Goal: Complete application form

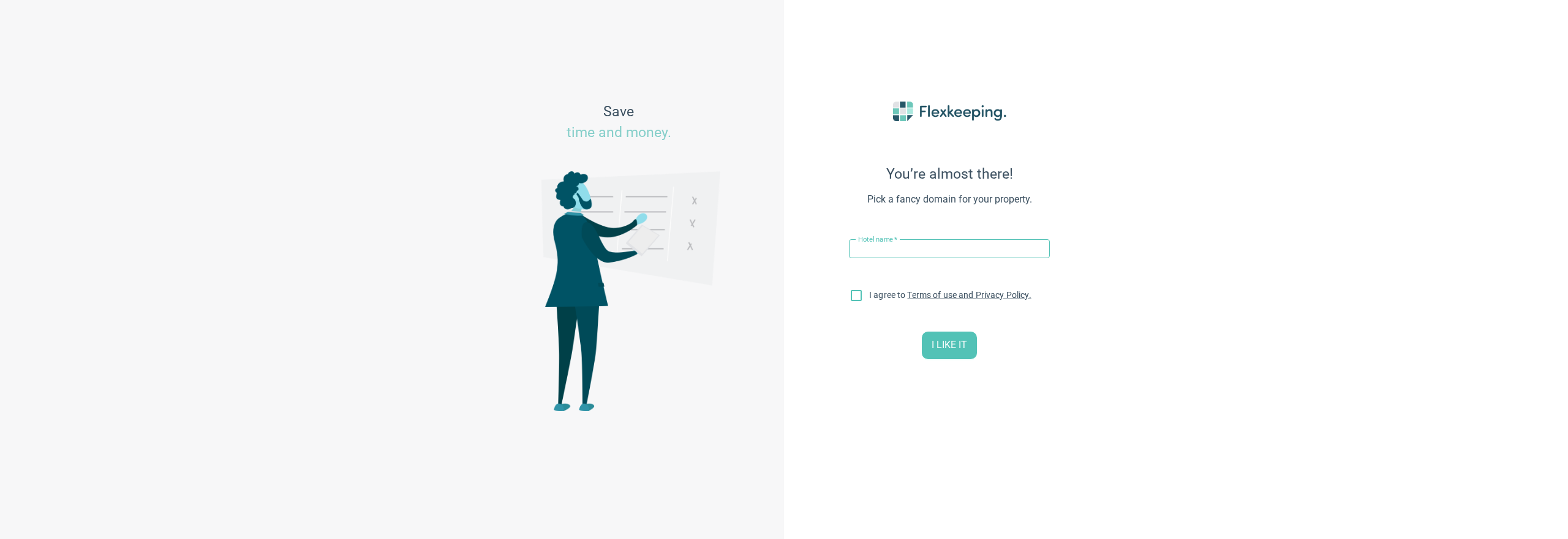
click at [857, 250] on input "text" at bounding box center [949, 249] width 201 height 19
click at [853, 293] on input "I agree to Terms of use and Privacy Policy." at bounding box center [856, 298] width 26 height 26
checkbox input "true"
click at [886, 245] on input "text" at bounding box center [949, 249] width 201 height 19
click at [888, 249] on input "hotel 0904" at bounding box center [949, 249] width 201 height 19
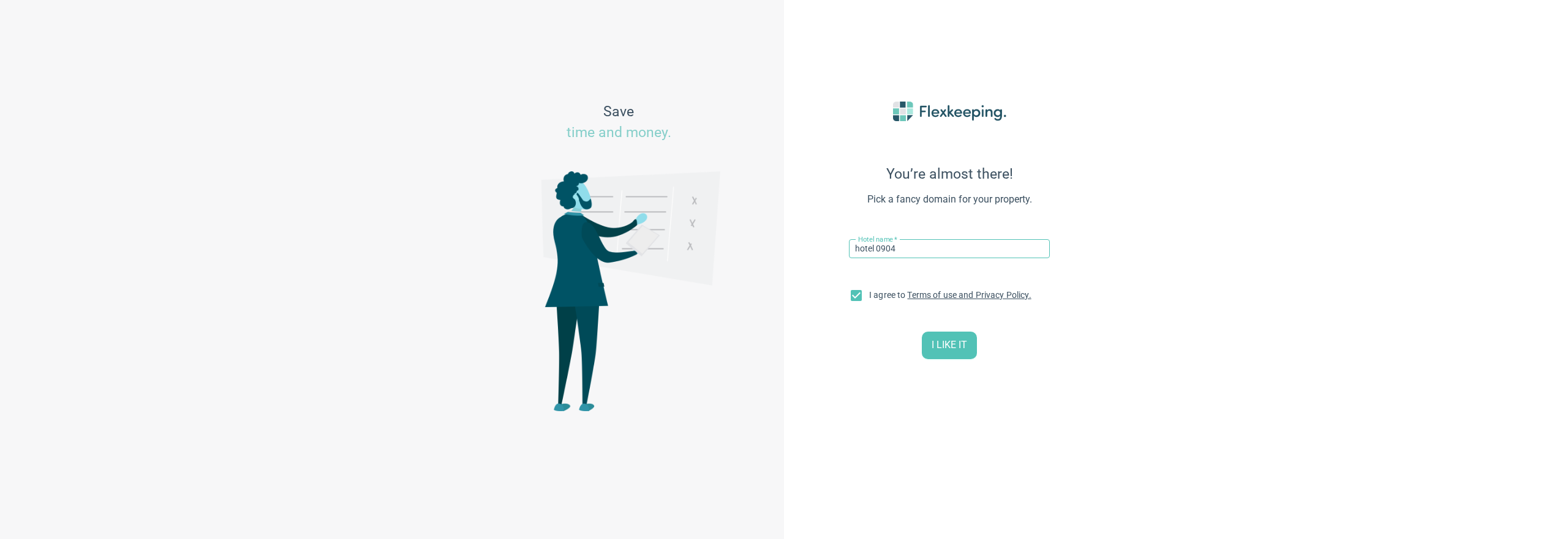
click at [888, 249] on input "hotel 0904" at bounding box center [949, 249] width 201 height 19
type input "hotel nikola"
click at [944, 340] on span "I LIKE IT" at bounding box center [949, 345] width 36 height 14
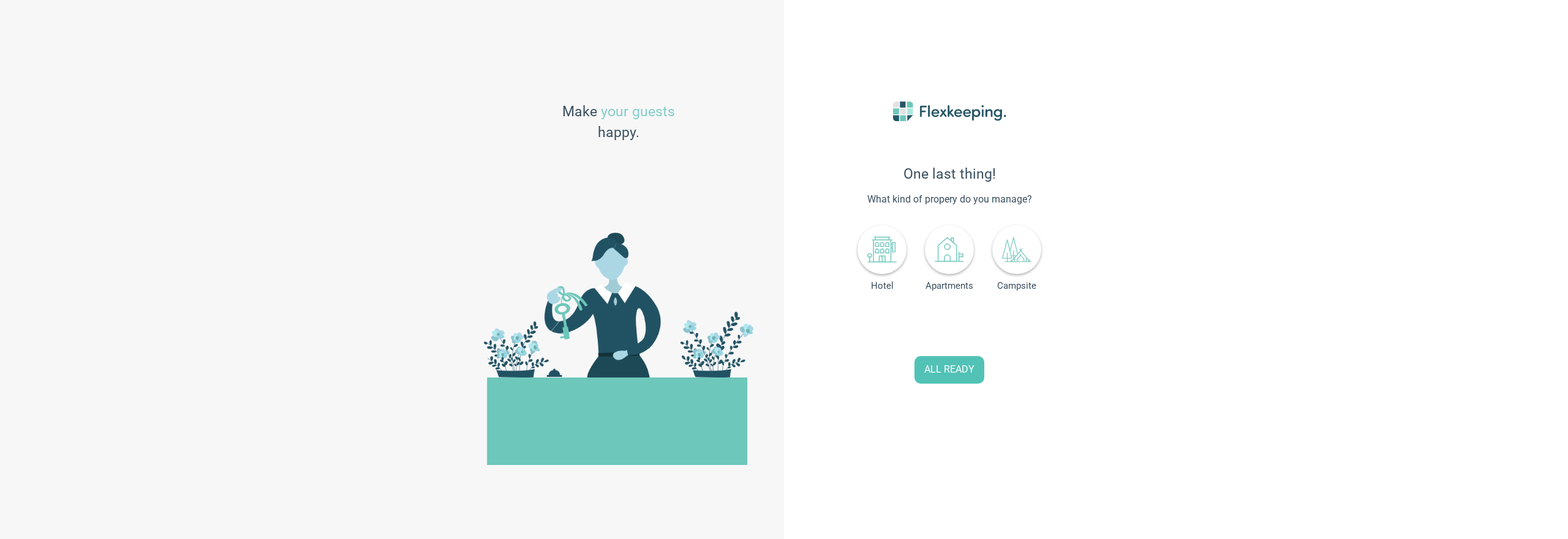
click at [910, 266] on div "Hotel Apartments Campsite" at bounding box center [949, 255] width 201 height 65
click at [888, 257] on icon at bounding box center [882, 250] width 30 height 30
drag, startPoint x: 976, startPoint y: 321, endPoint x: 996, endPoint y: 323, distance: 20.1
click at [979, 321] on input "0" at bounding box center [974, 325] width 54 height 26
click at [996, 323] on span "Increase Value" at bounding box center [993, 320] width 16 height 16
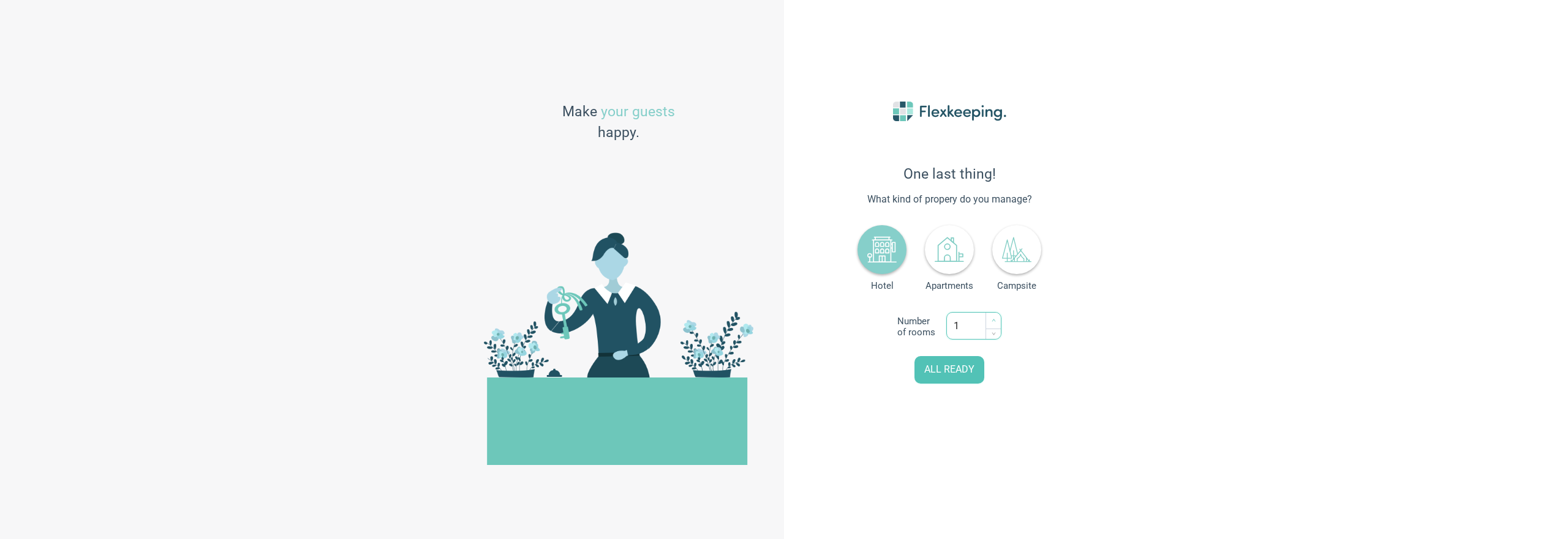
type input "2"
drag, startPoint x: 996, startPoint y: 323, endPoint x: 962, endPoint y: 370, distance: 58.0
click at [1001, 323] on span "Increase Value" at bounding box center [1001, 319] width 1 height 13
click at [962, 370] on span "ALL READY" at bounding box center [949, 370] width 51 height 14
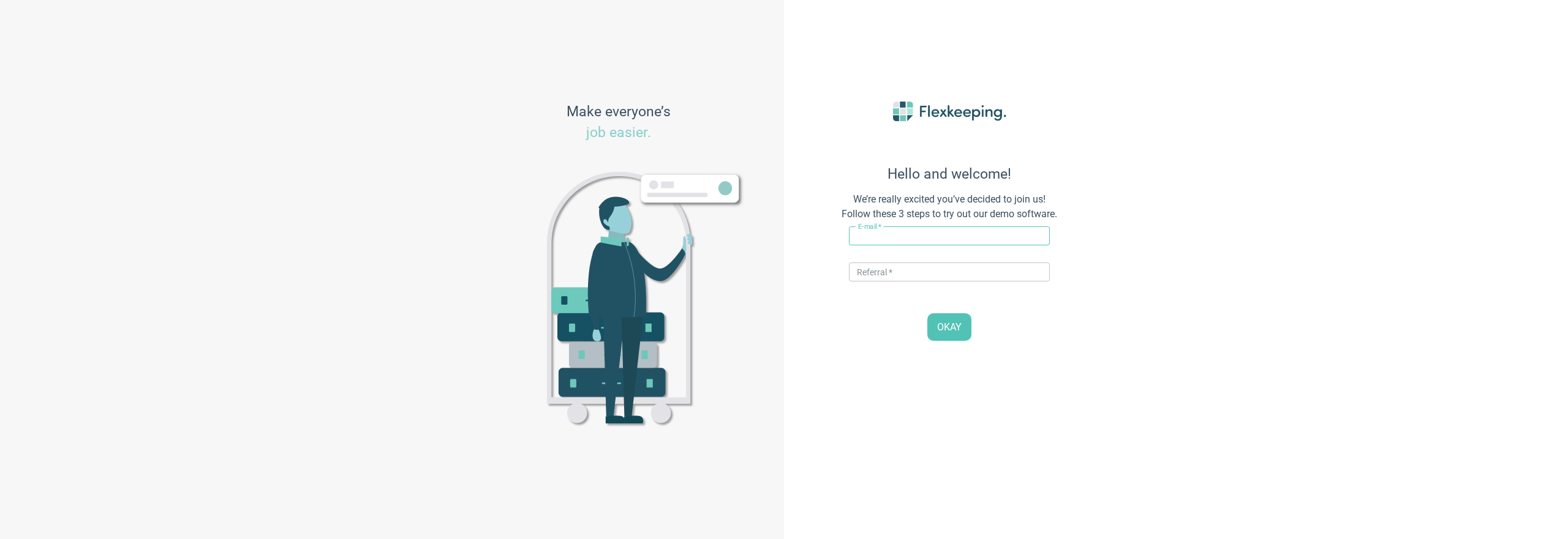
click at [875, 237] on input "text" at bounding box center [949, 236] width 201 height 19
click at [737, 312] on div at bounding box center [619, 299] width 253 height 256
click at [881, 238] on input "text" at bounding box center [949, 236] width 201 height 19
click at [888, 240] on input "nikola+2409@flexkeeping.com" at bounding box center [949, 236] width 201 height 19
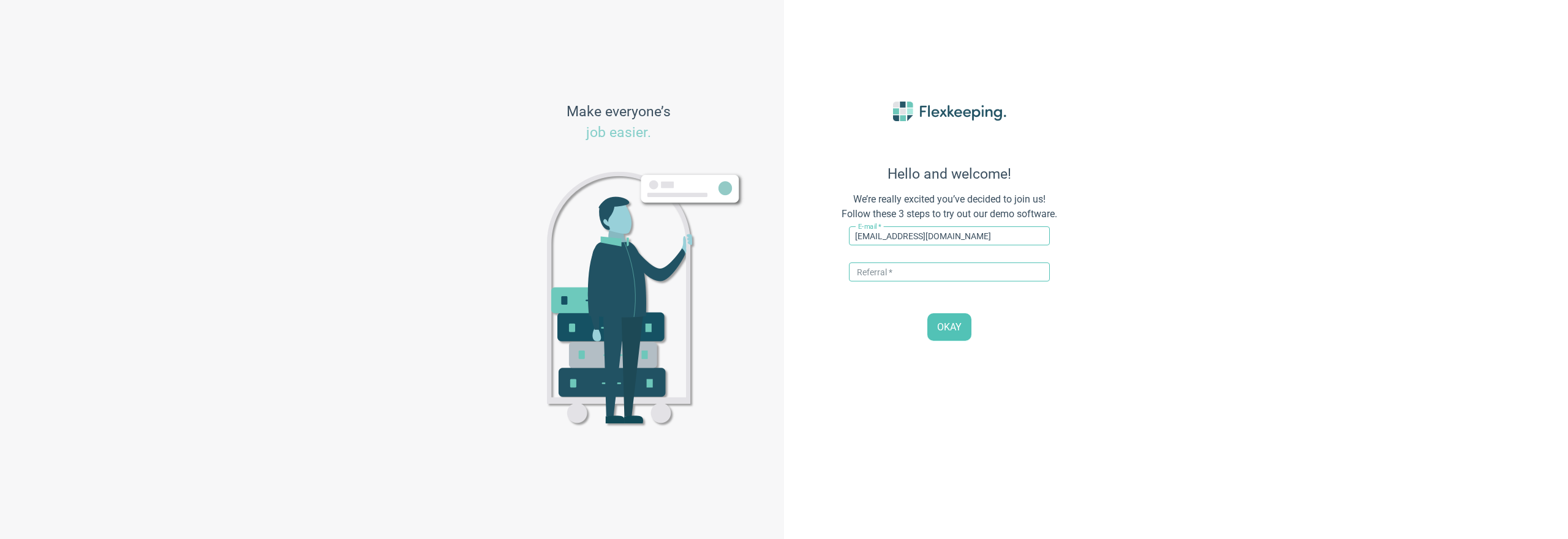
type input "nikola+15101@flexkeeping.com"
click at [900, 274] on input "text" at bounding box center [949, 272] width 201 height 19
type input "QAMAGIC"
click at [937, 322] on span "OKAY" at bounding box center [949, 327] width 25 height 14
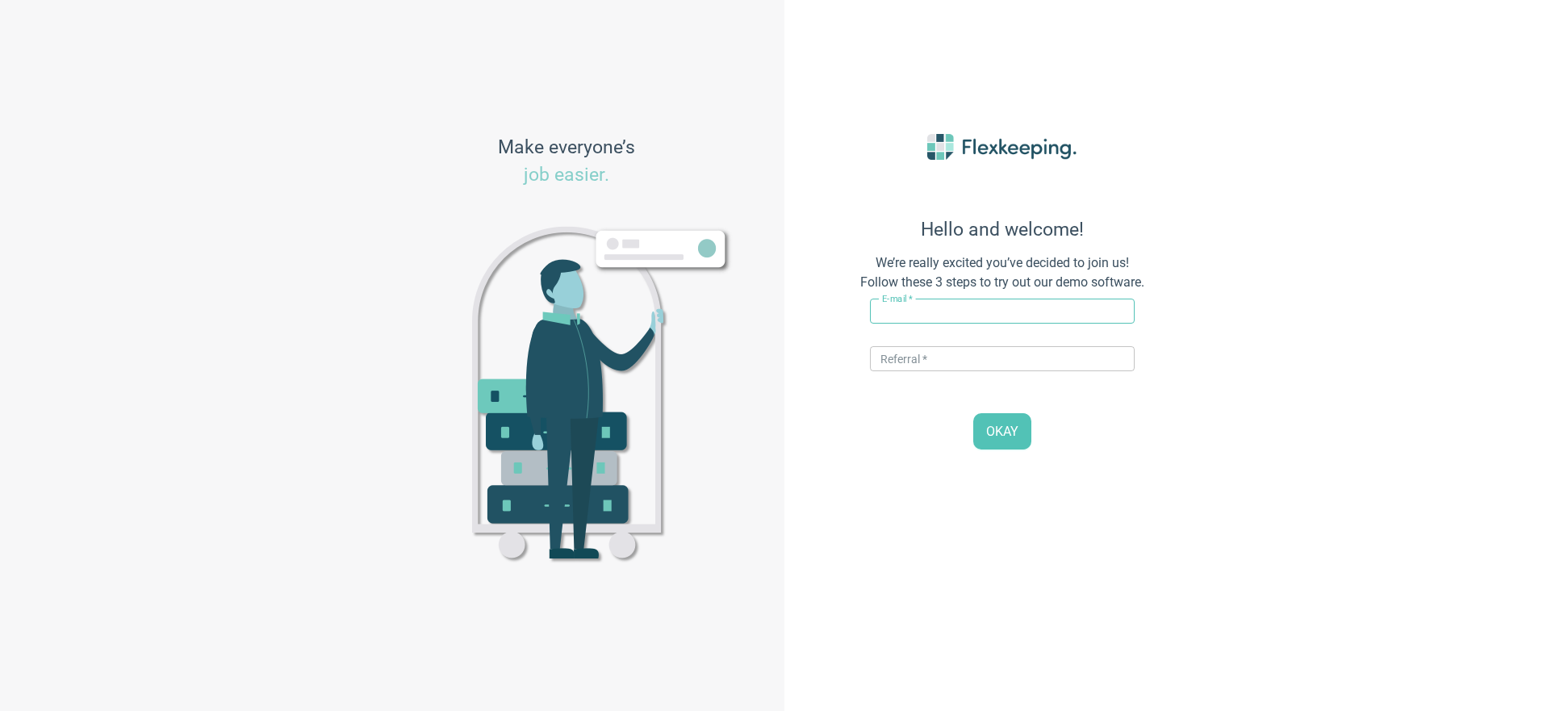
click at [967, 313] on input "text" at bounding box center [1002, 311] width 264 height 25
click at [927, 309] on input "nikola+2409@flexkeeping.com" at bounding box center [1002, 311] width 264 height 25
type input "nikola+15102@flexkeeping.com"
click at [909, 356] on input "text" at bounding box center [1002, 359] width 264 height 25
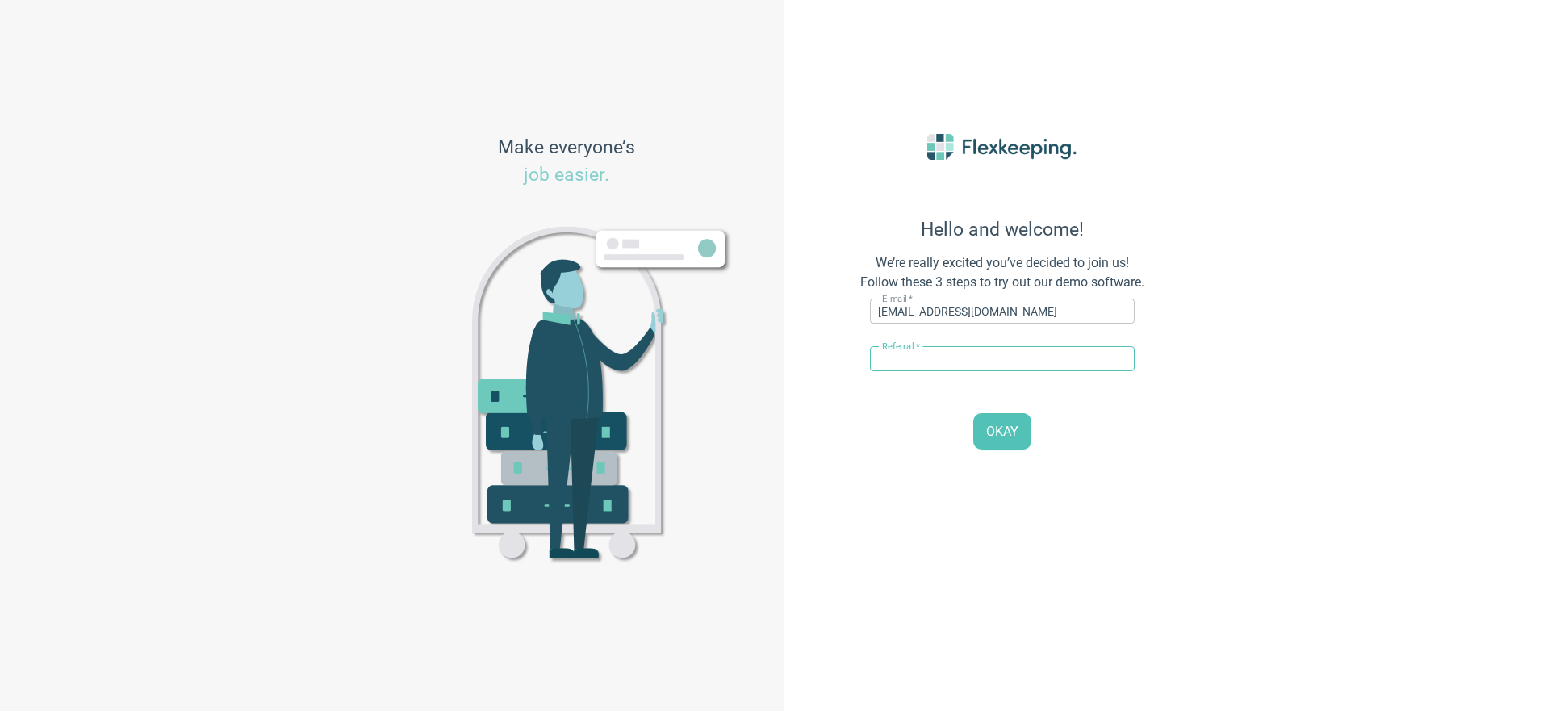
type input "QAMAGIC"
click at [1012, 429] on span "OKAY" at bounding box center [1002, 432] width 32 height 19
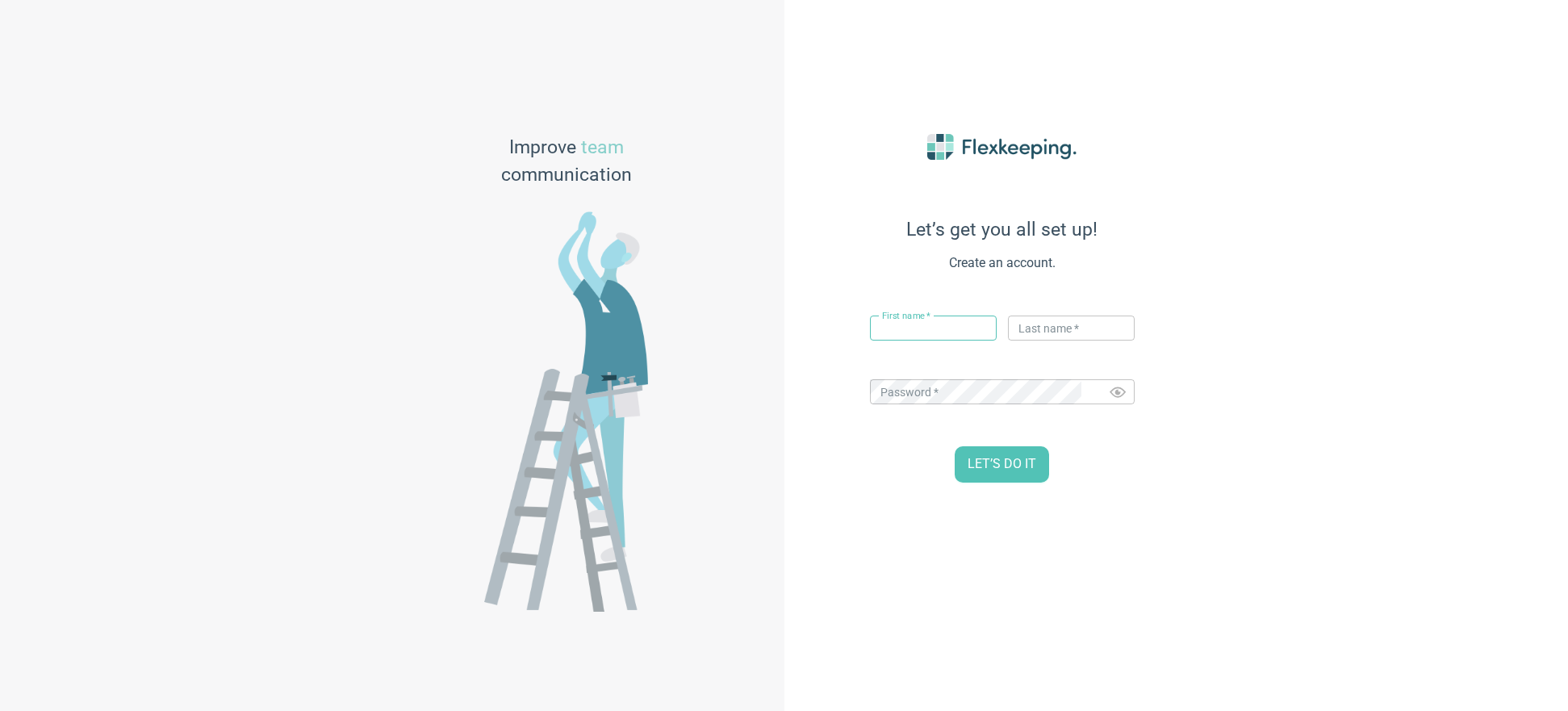
click at [955, 336] on input "text" at bounding box center [933, 328] width 126 height 25
type input "[PERSON_NAME]"
click at [1065, 346] on div "Last name   * ​" at bounding box center [1071, 336] width 126 height 41
click at [1077, 330] on input "text" at bounding box center [1071, 328] width 126 height 25
type input "[PERSON_NAME]"
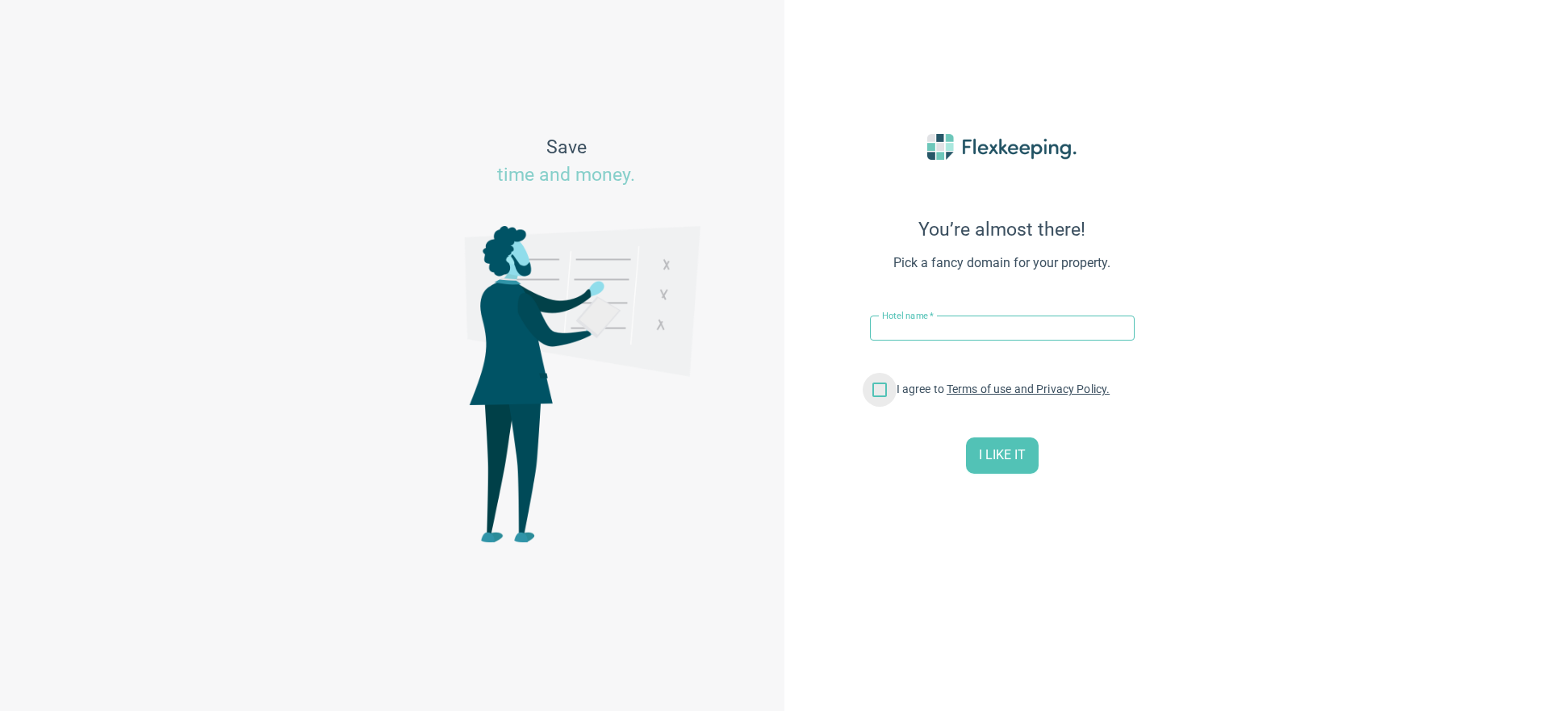
click at [872, 386] on input "I agree to Terms of use and Privacy Policy." at bounding box center [879, 393] width 34 height 34
checkbox input "true"
click at [917, 334] on input "text" at bounding box center [1002, 328] width 264 height 25
type input "HotelAutomation1"
click at [1009, 466] on button "I LIKE IT" at bounding box center [1002, 455] width 72 height 36
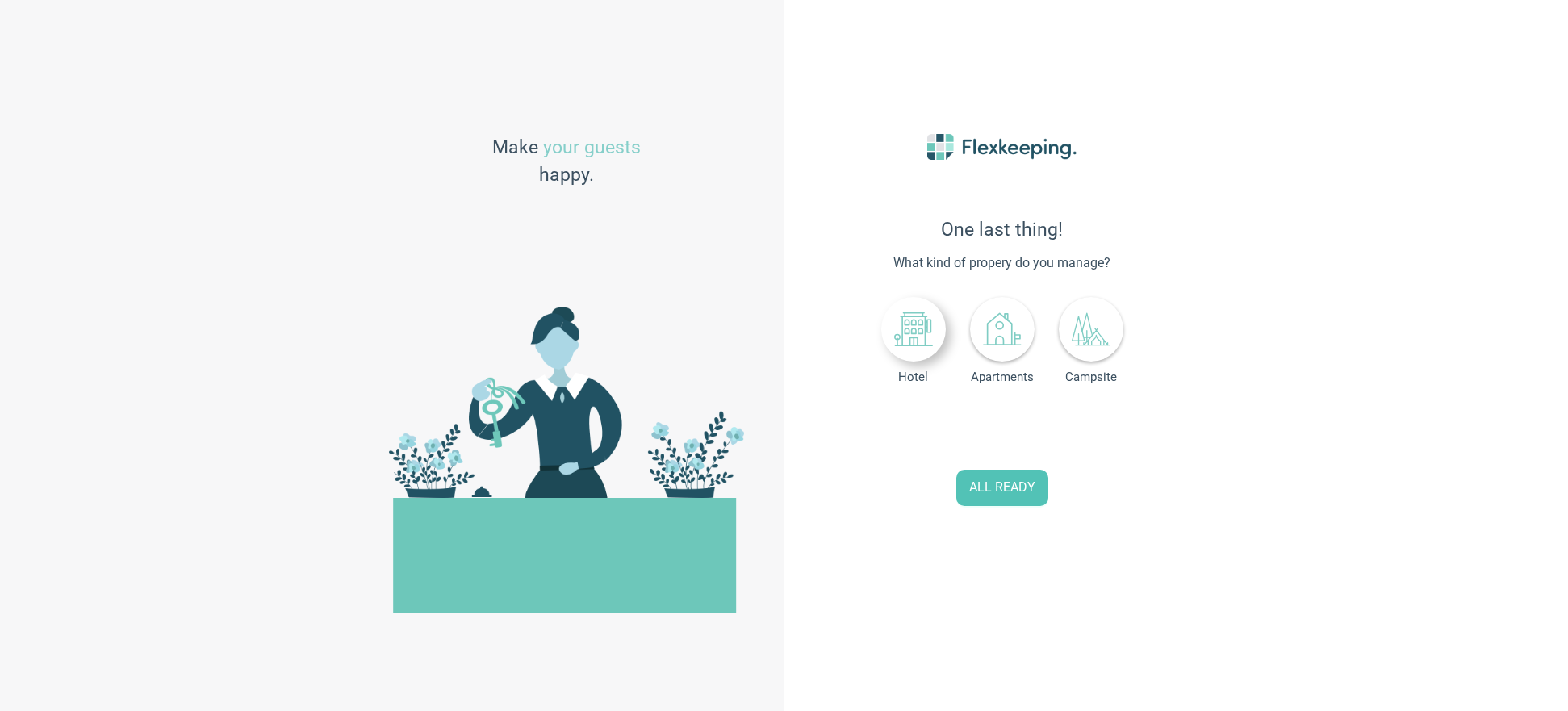
click at [909, 359] on div at bounding box center [913, 329] width 65 height 65
click at [1047, 430] on input "0" at bounding box center [1035, 429] width 71 height 34
click at [1064, 419] on span "Increase Value" at bounding box center [1060, 422] width 21 height 21
type input "2"
drag, startPoint x: 1064, startPoint y: 419, endPoint x: 1021, endPoint y: 478, distance: 73.0
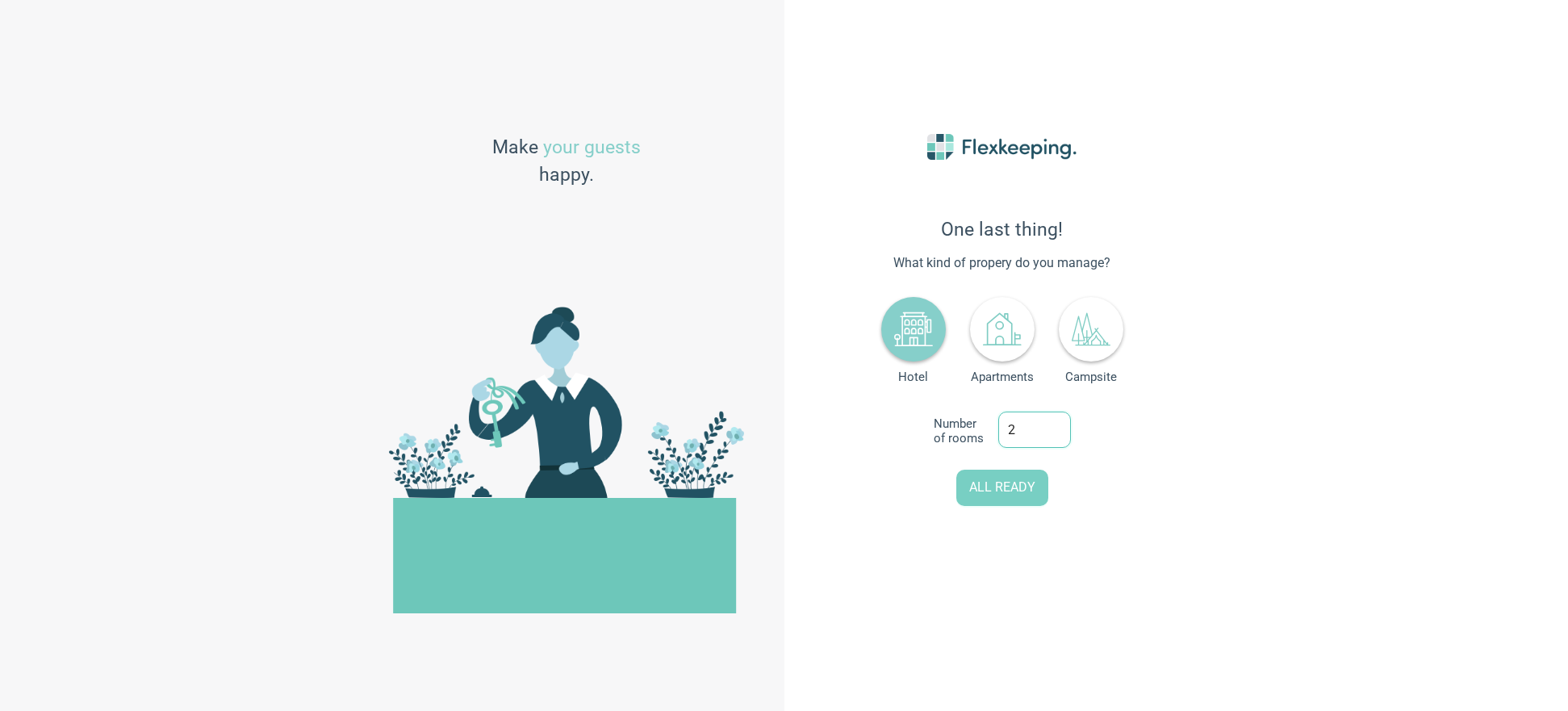
click at [1070, 419] on span "Increase Value" at bounding box center [1070, 421] width 1 height 18
click at [1008, 492] on span "ALL READY" at bounding box center [1002, 488] width 67 height 19
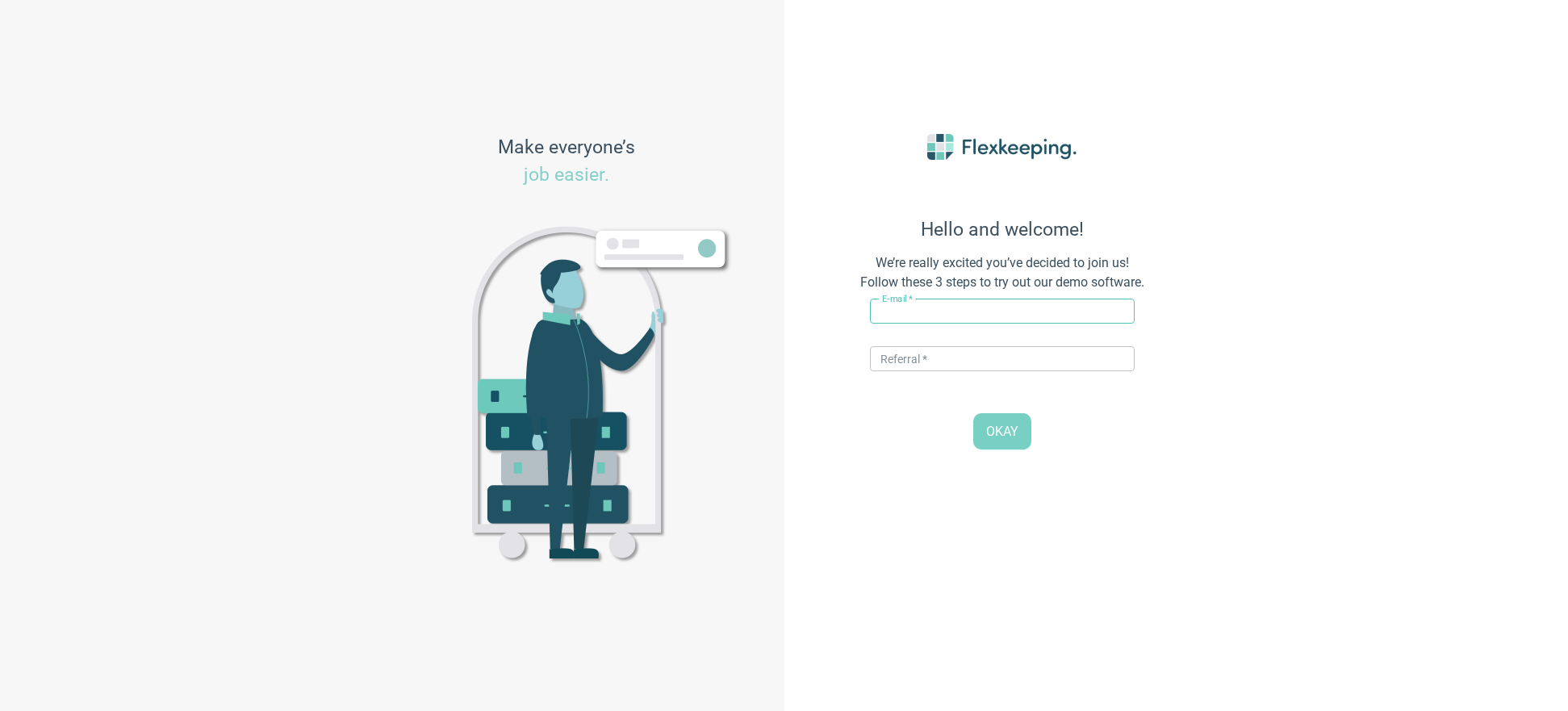
click at [992, 426] on span "OKAY" at bounding box center [1002, 432] width 32 height 19
click at [916, 314] on input "text" at bounding box center [1002, 311] width 264 height 25
click at [931, 318] on input "nikola+2409@flexkeeping.com" at bounding box center [1002, 311] width 264 height 25
click at [924, 315] on input "nikola+2409@flexkeeping.com" at bounding box center [1002, 311] width 264 height 25
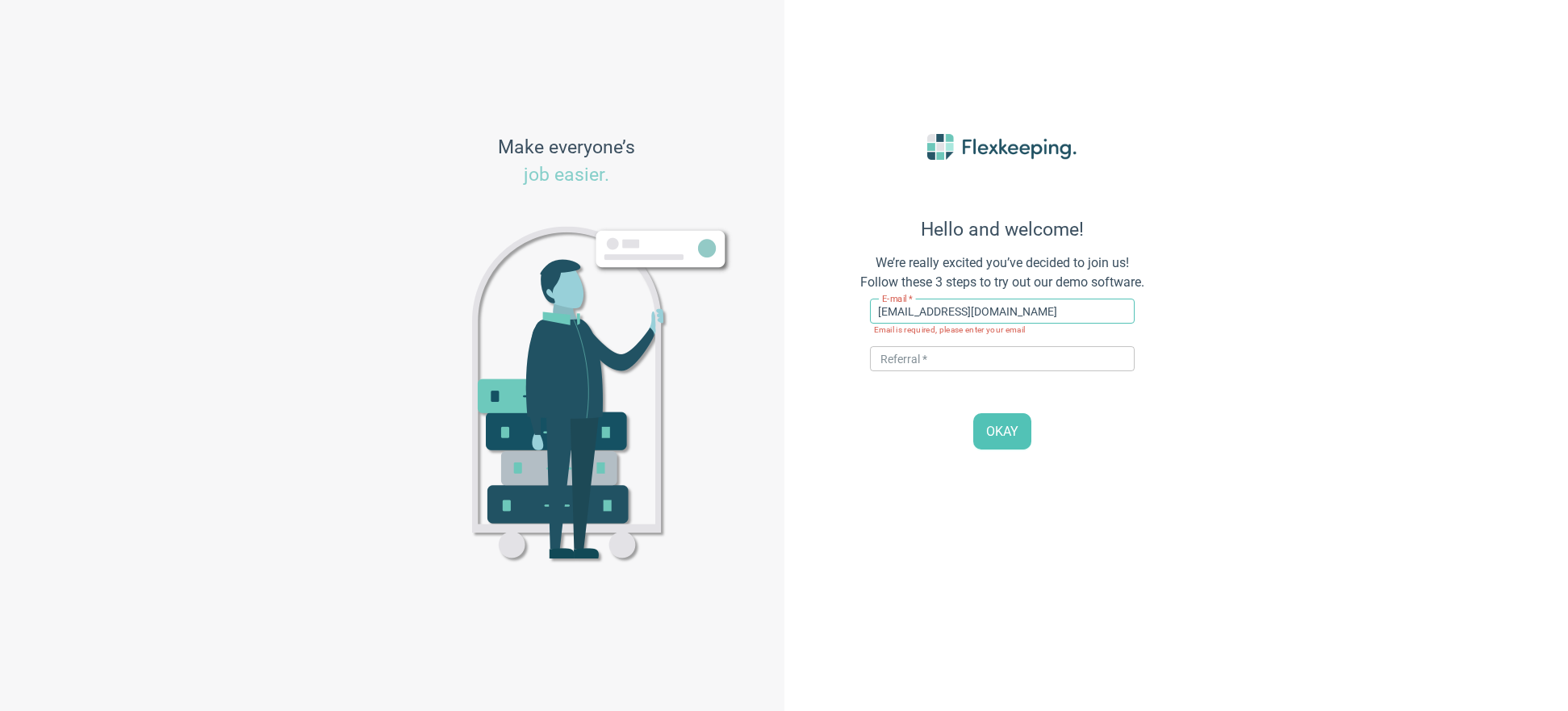
click at [924, 315] on input "nikola+2409@flexkeeping.com" at bounding box center [1002, 311] width 264 height 25
type input "nikola+15103@flexkeeping.com"
click at [913, 351] on input "text" at bounding box center [1002, 359] width 264 height 25
type input "DIGITALMAGIC"
click at [1001, 430] on span "OKAY" at bounding box center [1002, 432] width 32 height 19
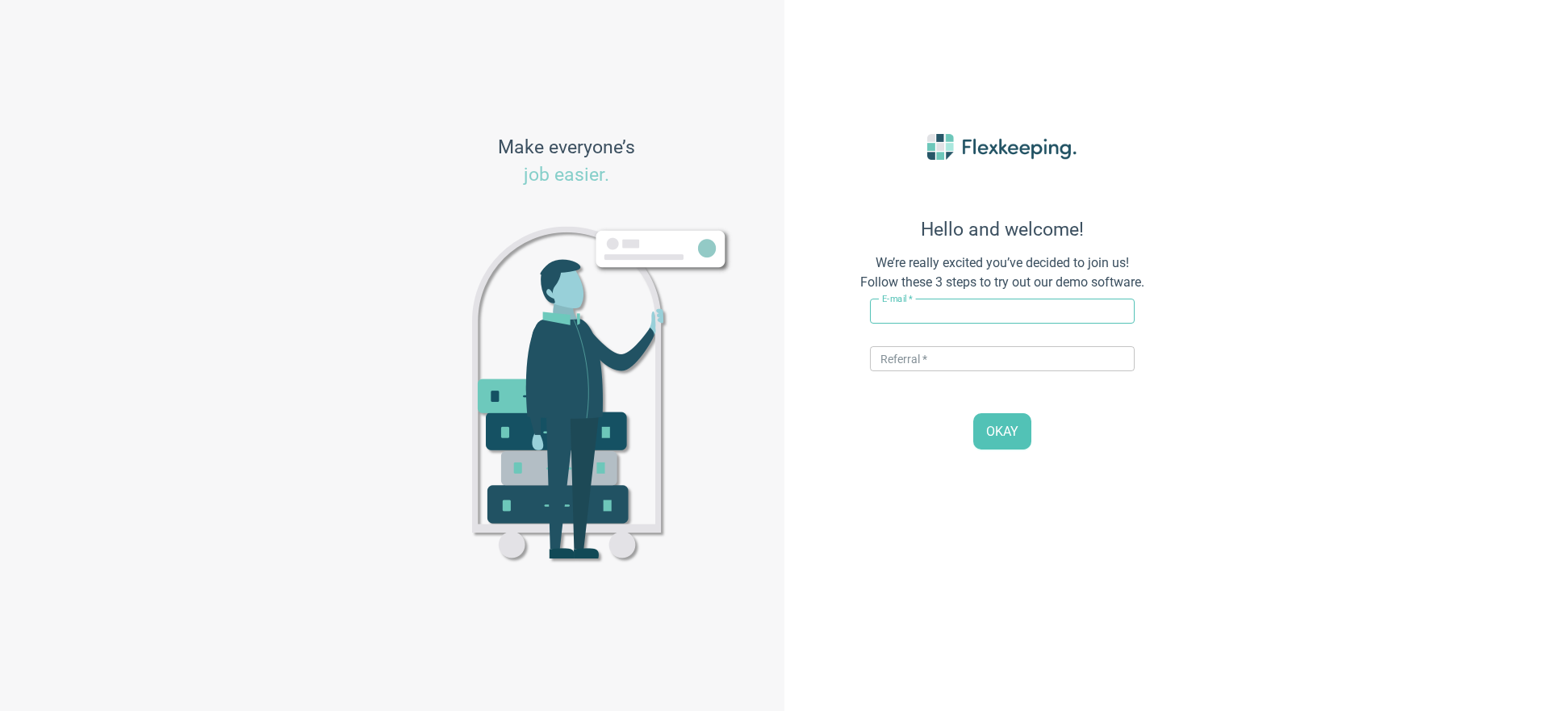
click at [913, 310] on input "text" at bounding box center [1002, 311] width 264 height 25
click at [923, 307] on input "[EMAIL_ADDRESS][DOMAIN_NAME]" at bounding box center [1002, 311] width 264 height 25
type input "[EMAIL_ADDRESS][DOMAIN_NAME]"
click at [969, 361] on input "text" at bounding box center [1002, 359] width 264 height 25
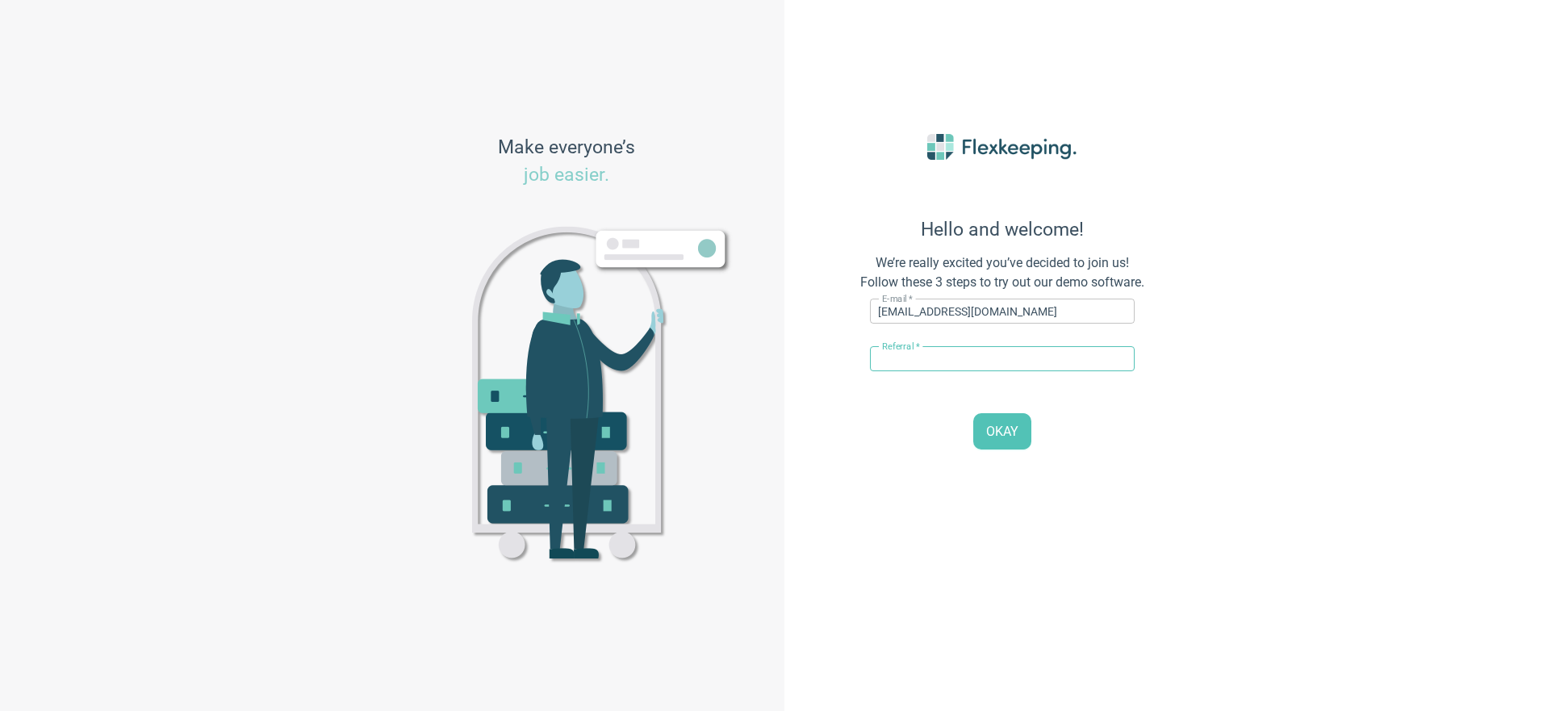
type input "DIGITALMAGIC"
click at [1001, 418] on button "OKAY" at bounding box center [1001, 431] width 58 height 36
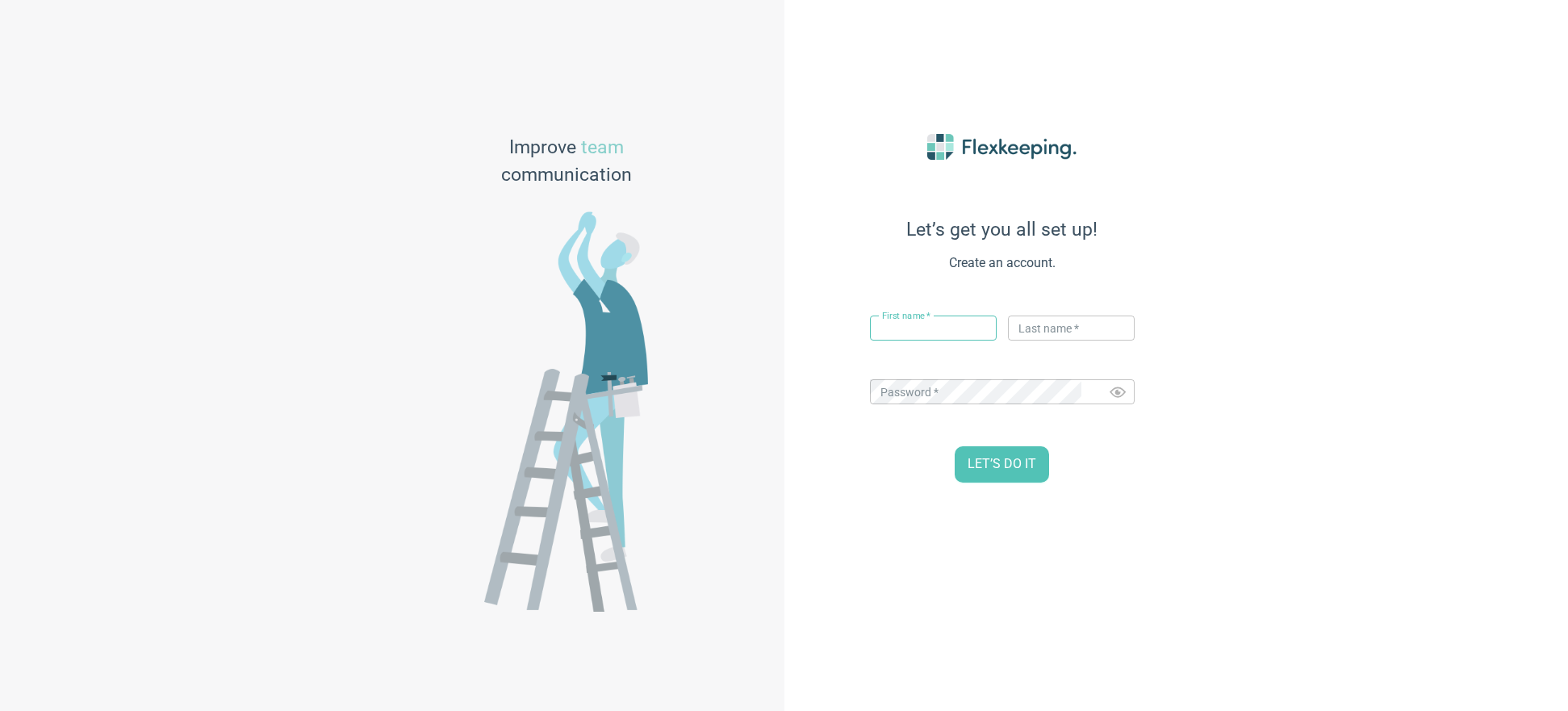
click at [937, 335] on input "text" at bounding box center [933, 328] width 126 height 25
drag, startPoint x: 934, startPoint y: 325, endPoint x: 959, endPoint y: 341, distance: 29.7
click at [935, 325] on input "text" at bounding box center [933, 328] width 126 height 25
click at [1081, 320] on input "text" at bounding box center [1071, 328] width 126 height 25
click at [918, 334] on input "text" at bounding box center [933, 328] width 126 height 25
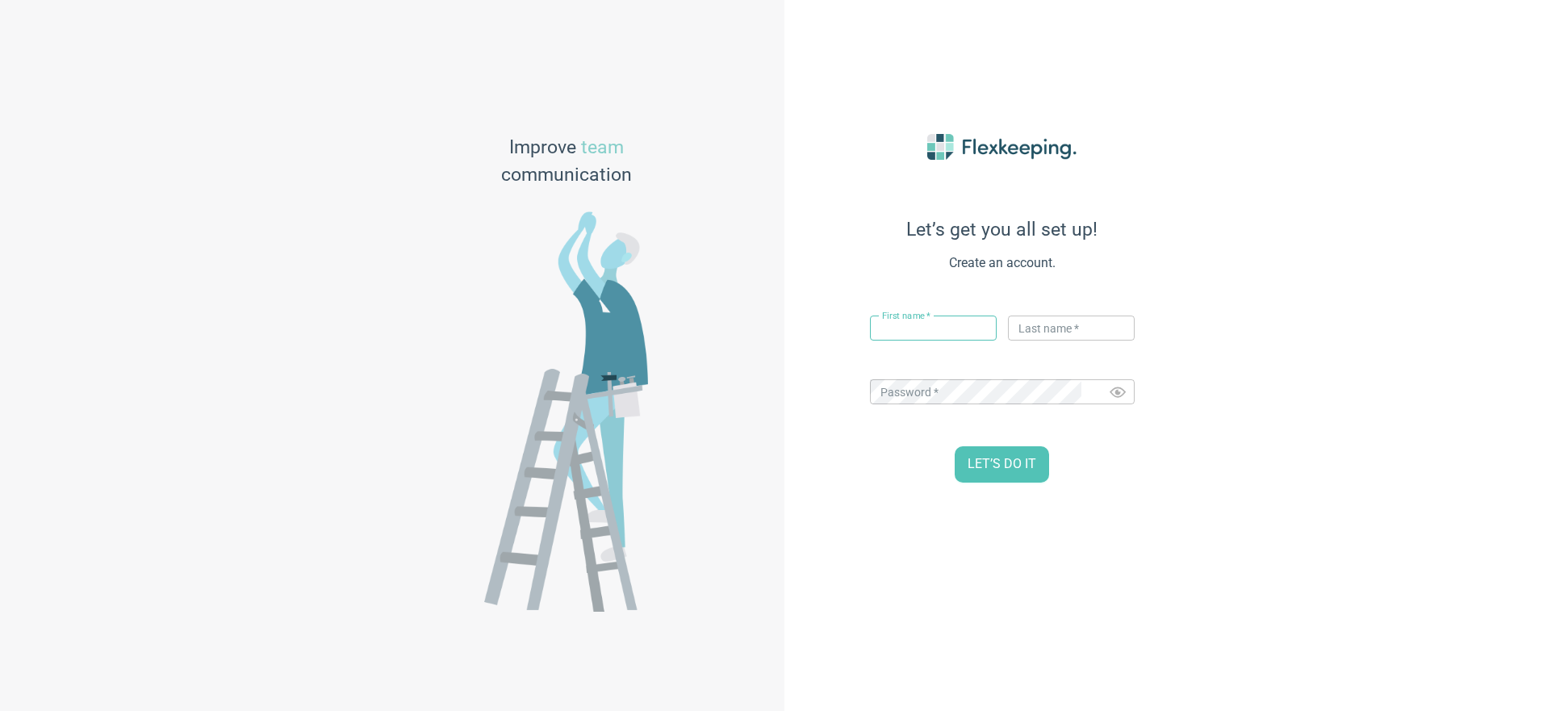
type input "[PERSON_NAME]"
click at [1036, 336] on input "text" at bounding box center [1071, 328] width 126 height 25
type input "stojkovic"
click at [996, 466] on span "LET’S DO IT" at bounding box center [1002, 464] width 69 height 19
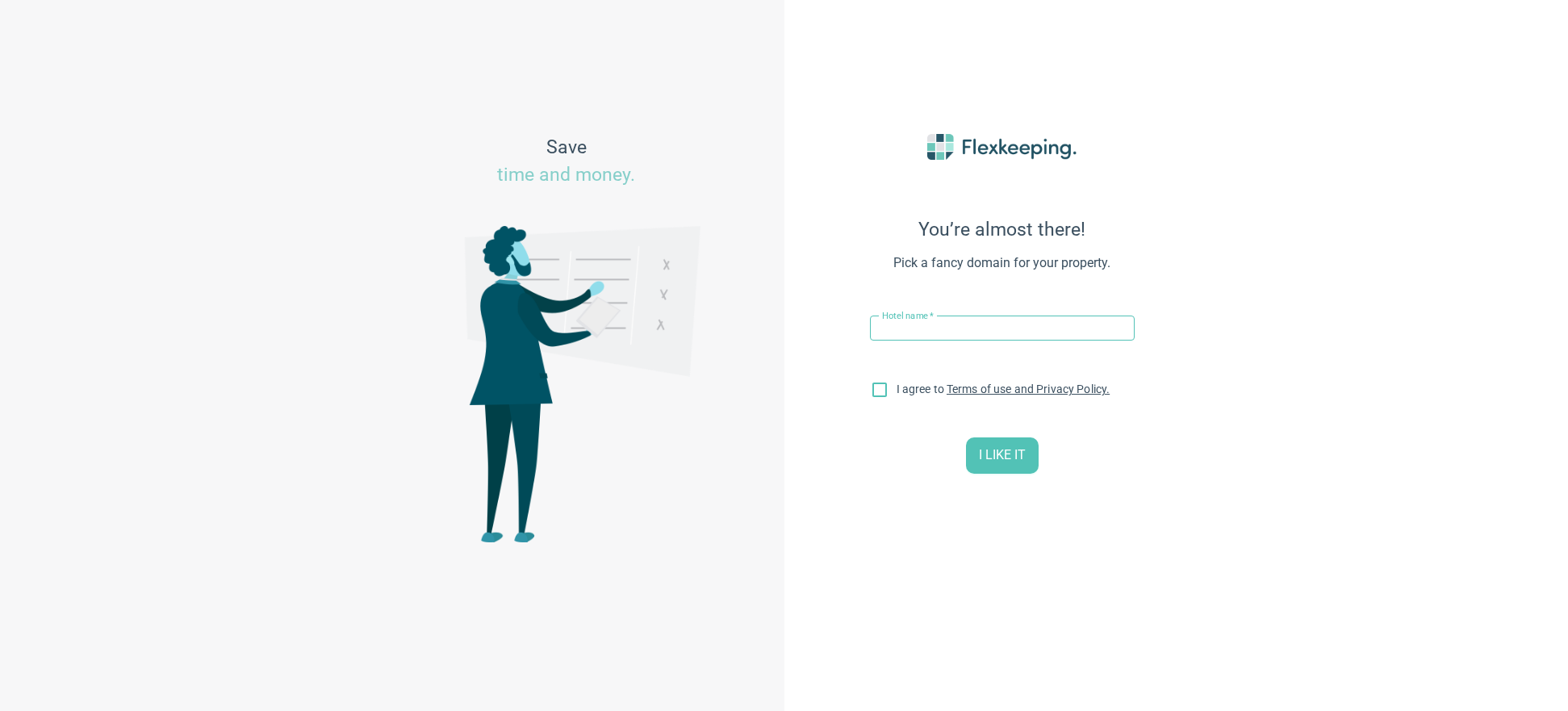
click at [928, 333] on input "text" at bounding box center [1002, 328] width 264 height 25
click at [928, 328] on input "hotel 0904" at bounding box center [1002, 328] width 264 height 25
type input "hotel 1510"
click at [887, 384] on input "I agree to Terms of use and Privacy Policy." at bounding box center [879, 393] width 34 height 34
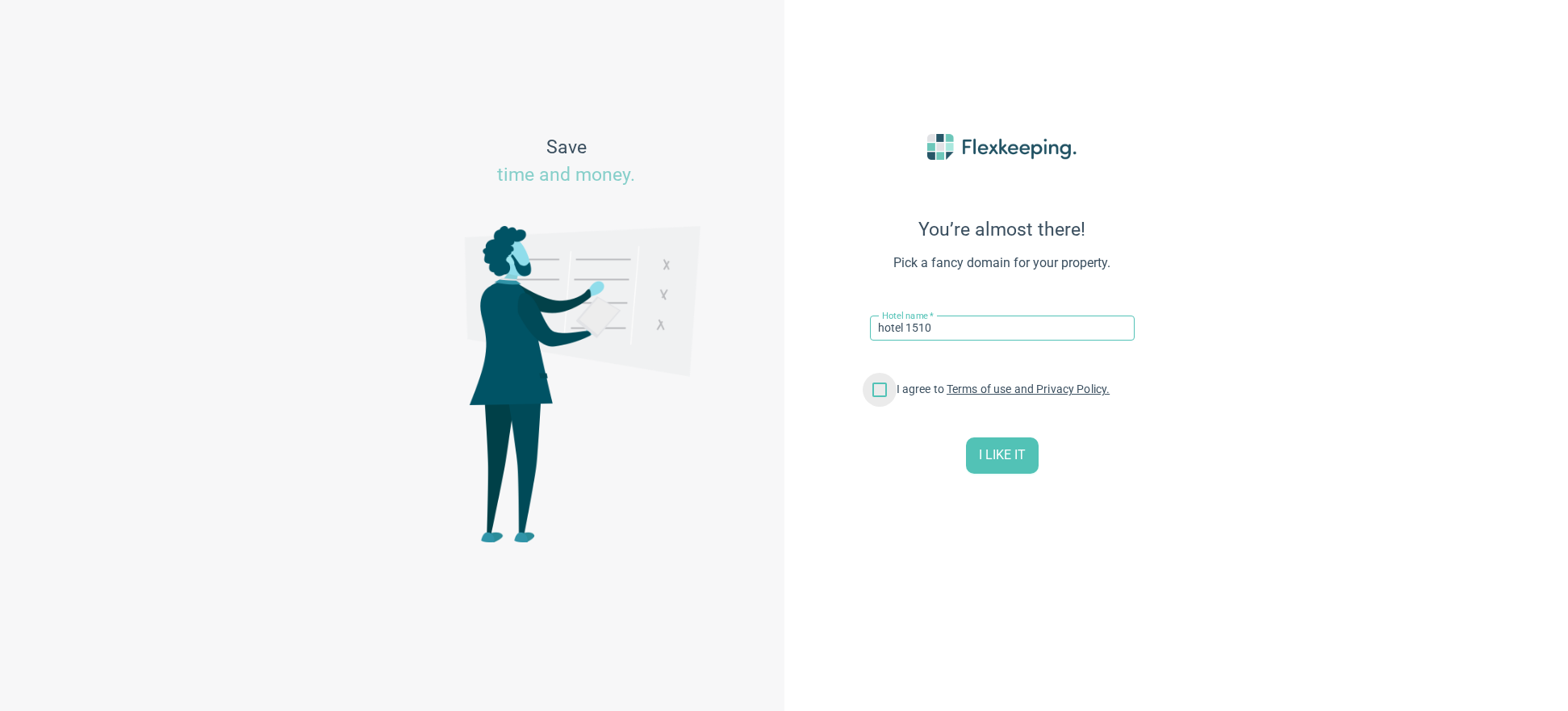
checkbox input "true"
click at [1027, 461] on button "I LIKE IT" at bounding box center [1002, 455] width 72 height 36
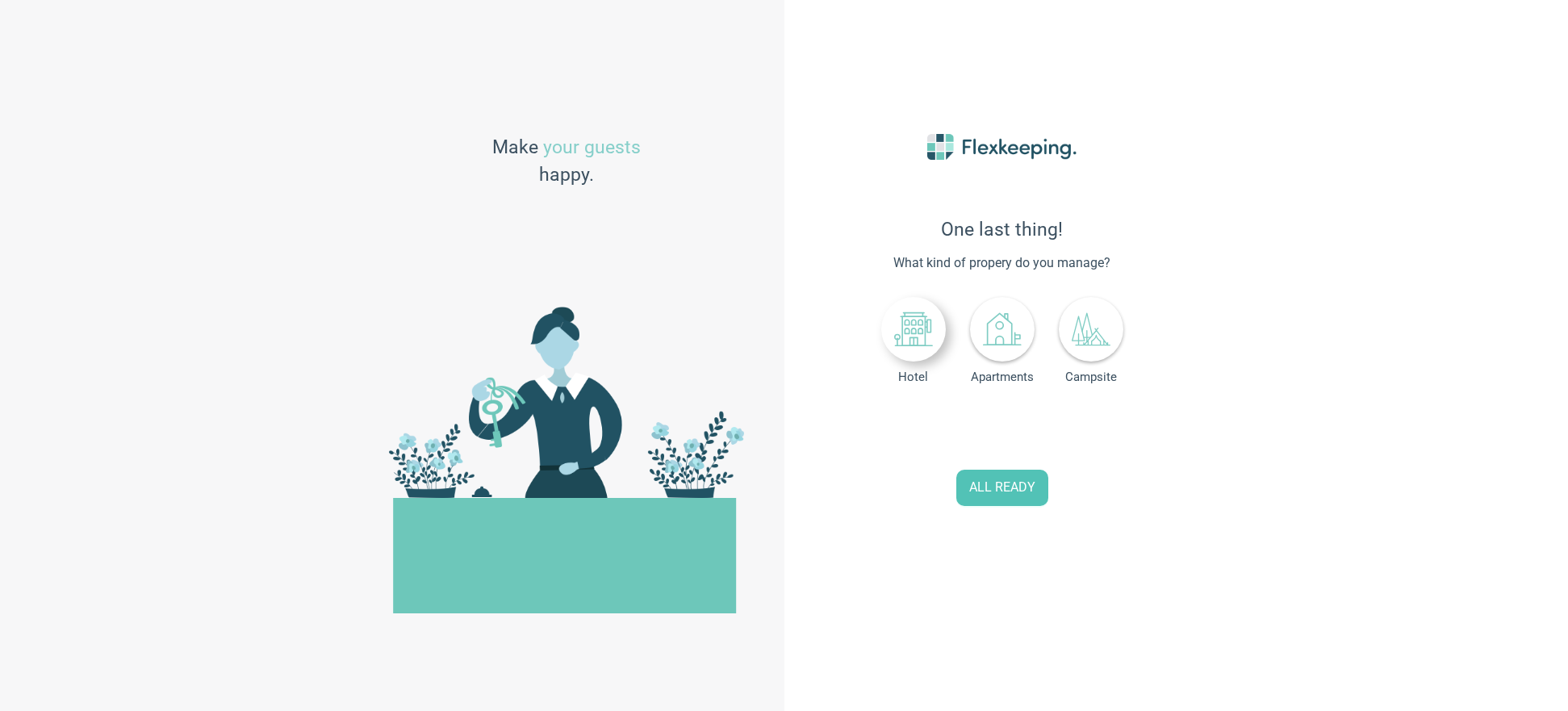
click at [935, 333] on div at bounding box center [913, 329] width 65 height 65
click at [1058, 423] on icon "up" at bounding box center [1060, 423] width 6 height 6
type input "1"
drag, startPoint x: 1058, startPoint y: 423, endPoint x: 1009, endPoint y: 483, distance: 77.5
click at [1068, 423] on icon "up" at bounding box center [1071, 421] width 6 height 6
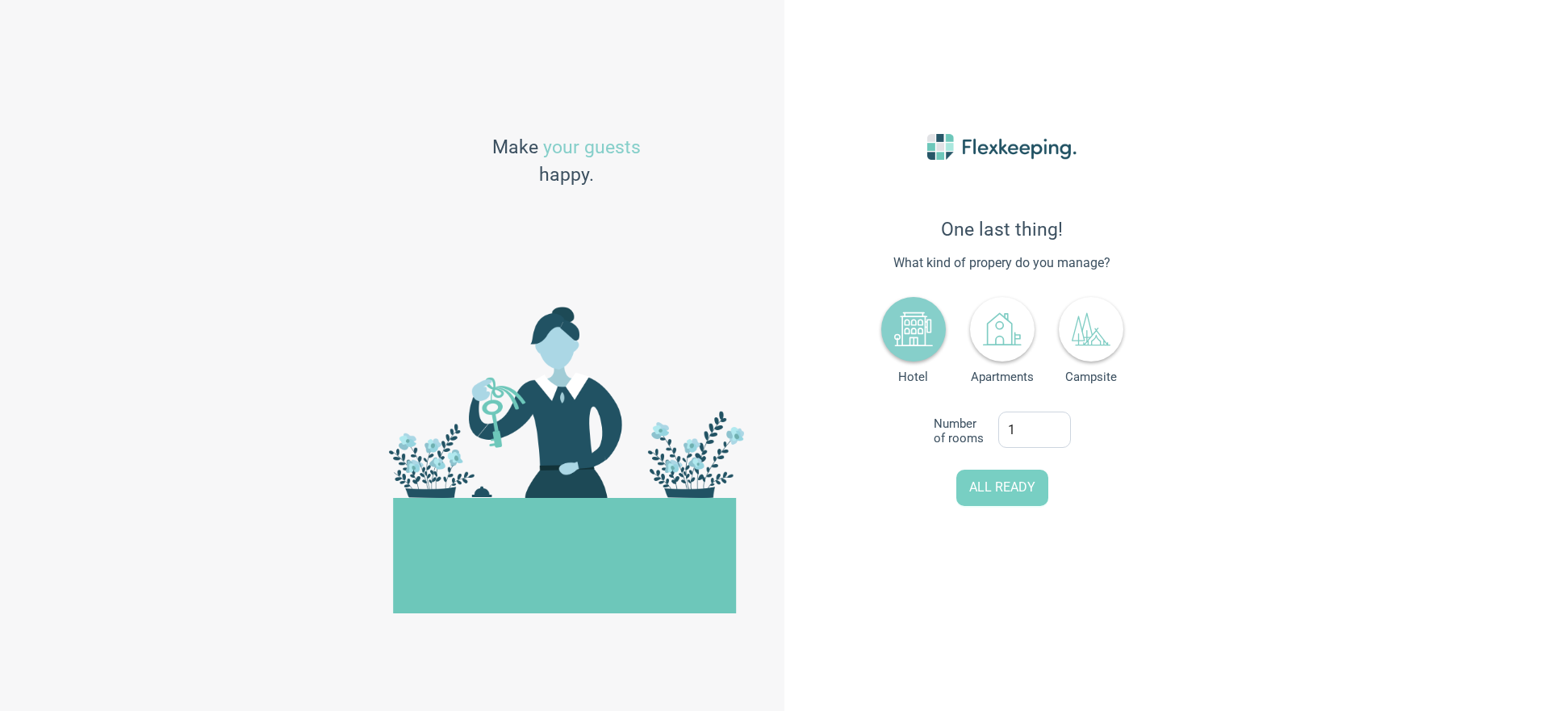
click at [1006, 486] on span "ALL READY" at bounding box center [1002, 488] width 67 height 19
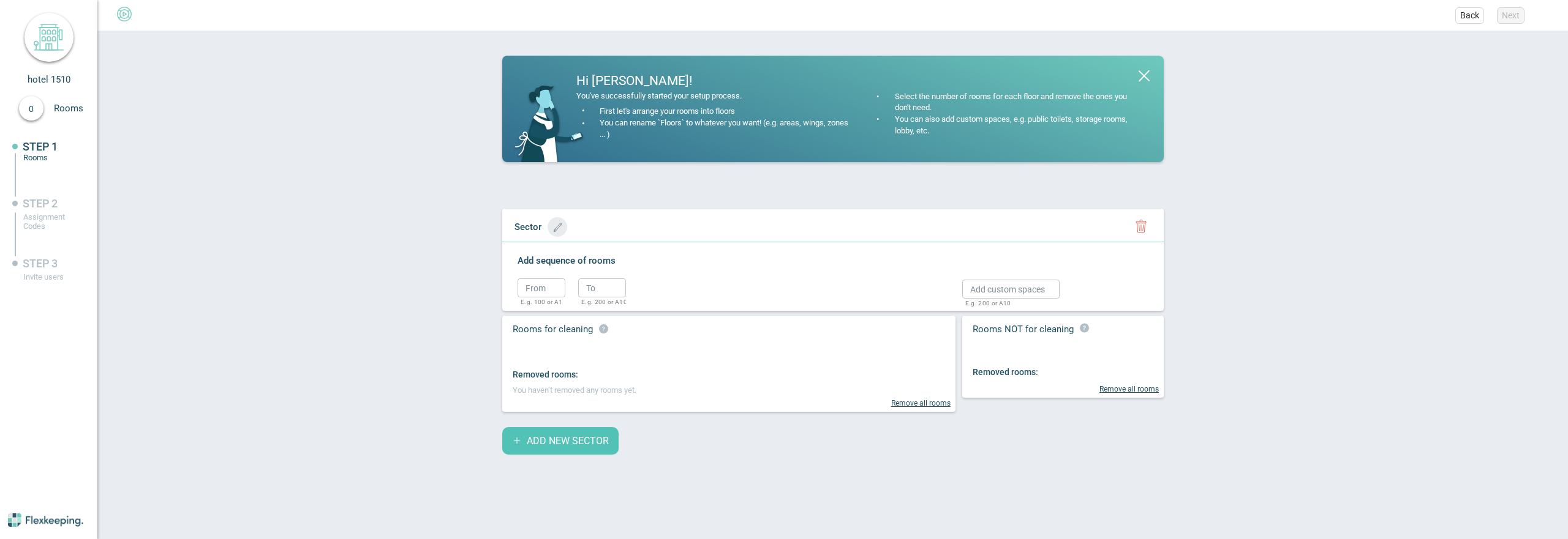
click at [559, 225] on icon "button" at bounding box center [558, 227] width 9 height 9
click at [558, 233] on input "text" at bounding box center [559, 227] width 102 height 19
type input "Sprat 1"
click at [648, 235] on circle "button" at bounding box center [657, 229] width 19 height 19
click at [538, 285] on input "text" at bounding box center [541, 288] width 48 height 19
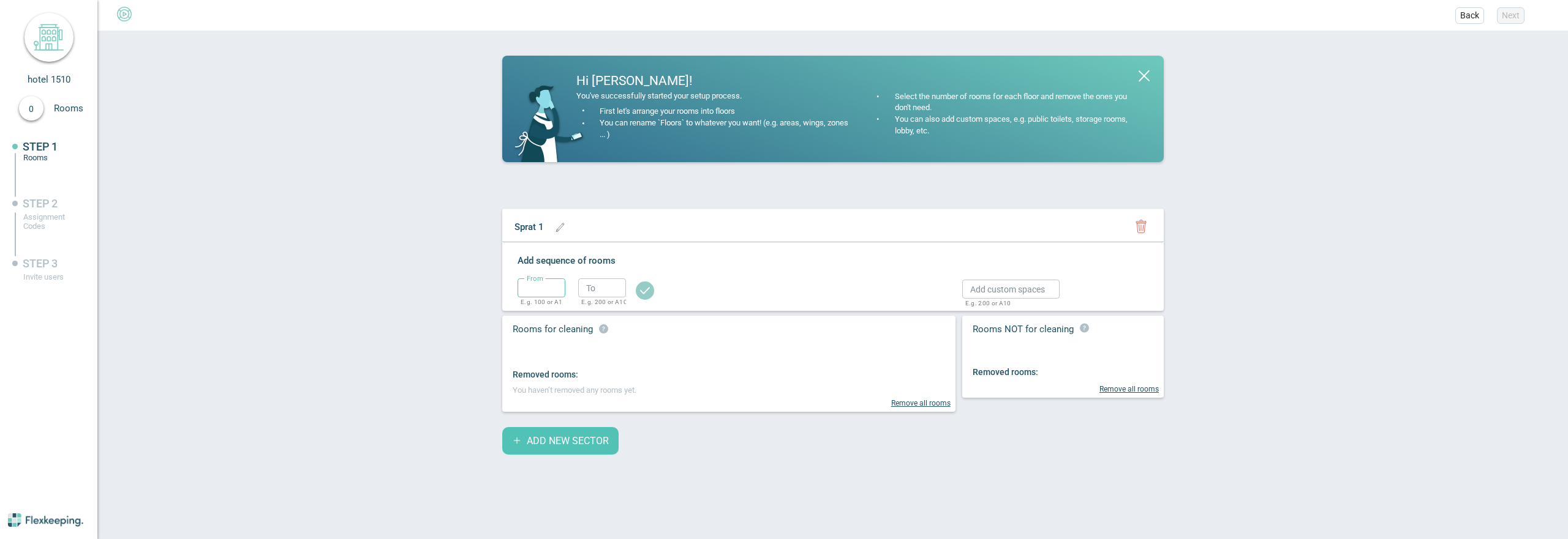
type input "100"
click at [597, 283] on input "text" at bounding box center [602, 288] width 48 height 19
type input "110"
click at [645, 297] on circle "button" at bounding box center [645, 290] width 19 height 19
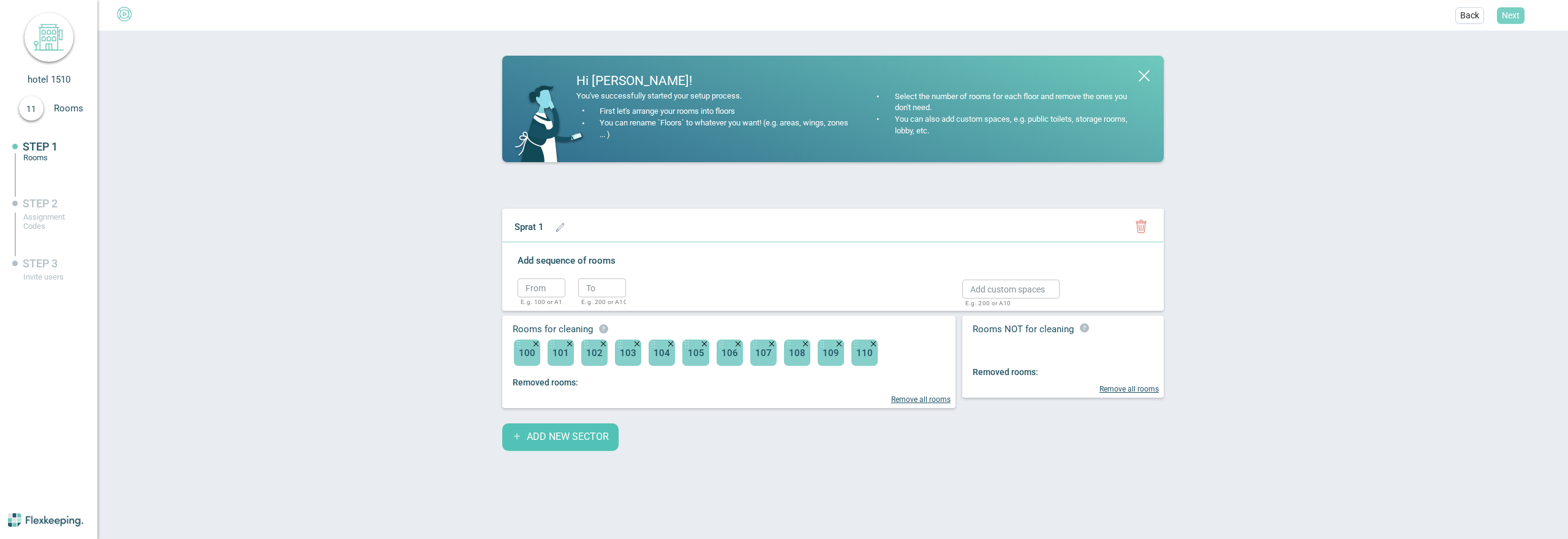
click at [1512, 16] on span "Next" at bounding box center [1511, 15] width 18 height 12
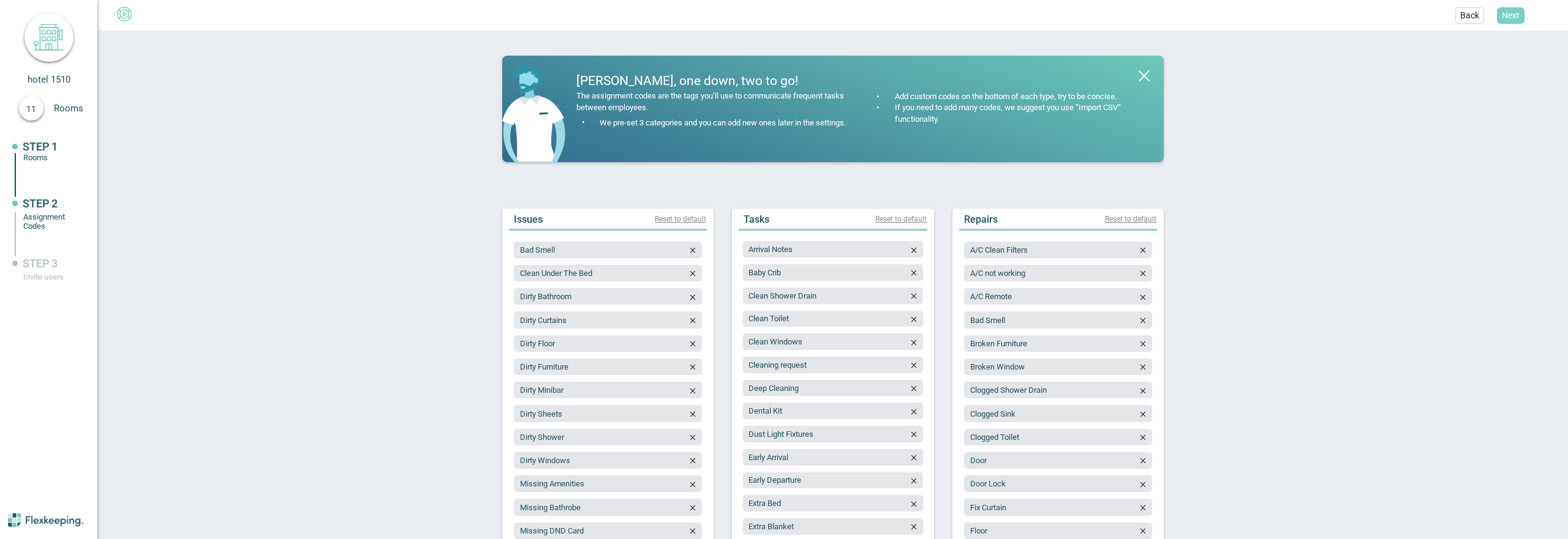
click at [1512, 16] on span "Next" at bounding box center [1511, 15] width 18 height 12
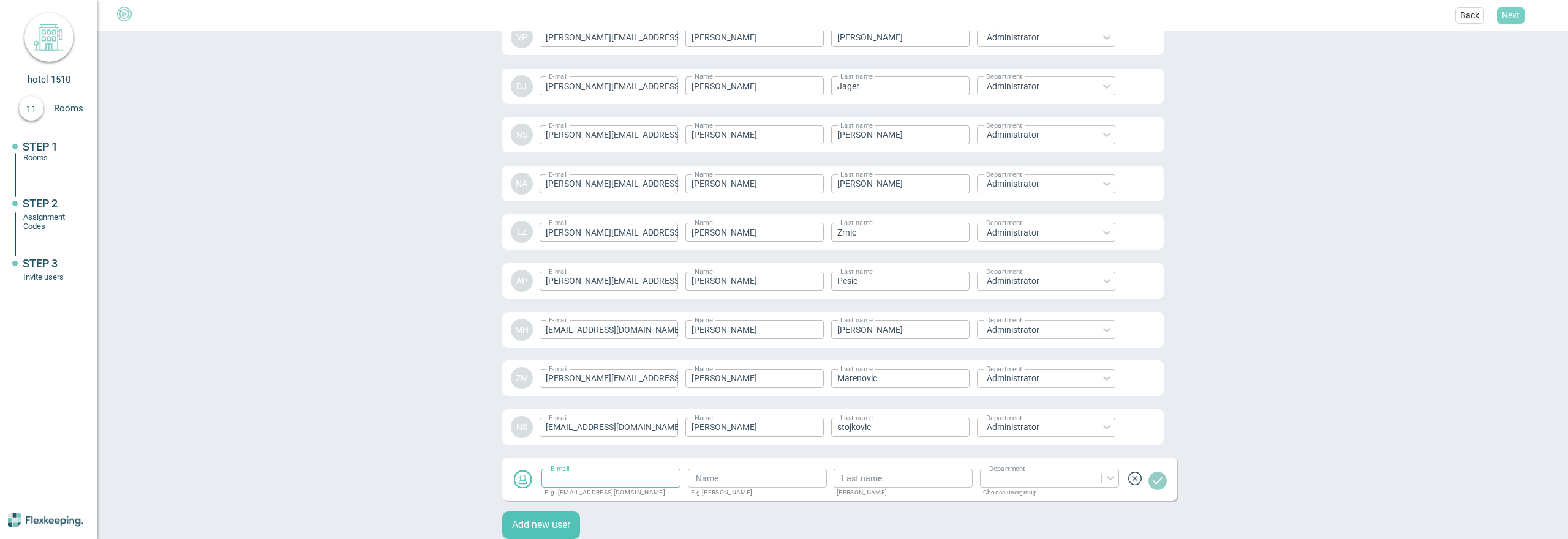
click at [1512, 16] on span "Next" at bounding box center [1511, 15] width 18 height 12
